Goal: Information Seeking & Learning: Learn about a topic

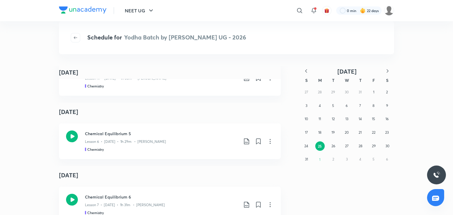
scroll to position [363, 0]
click at [66, 142] on icon at bounding box center [72, 137] width 12 height 12
